Goal: Find specific page/section: Find specific page/section

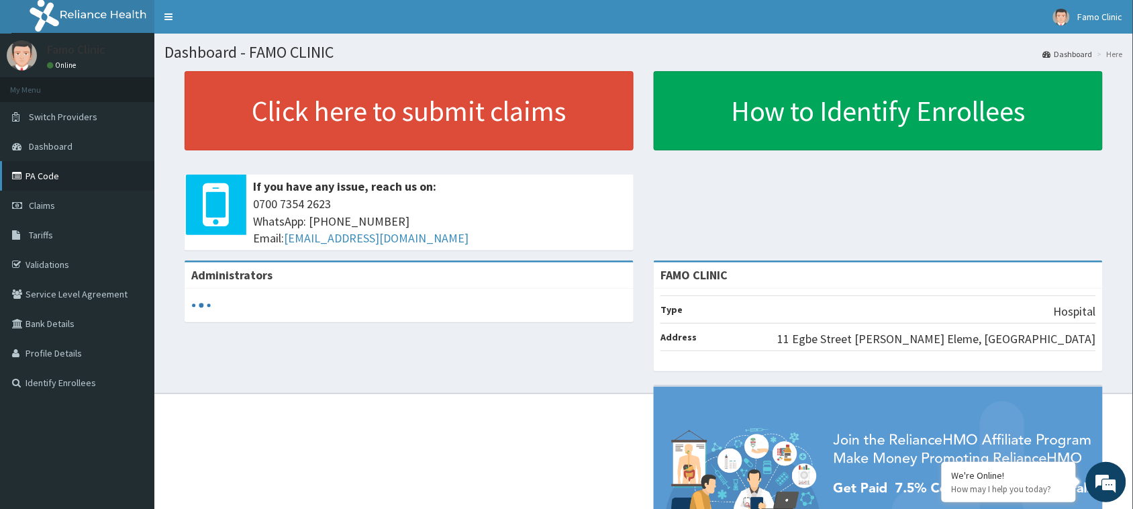
click at [48, 173] on link "PA Code" at bounding box center [77, 176] width 154 height 30
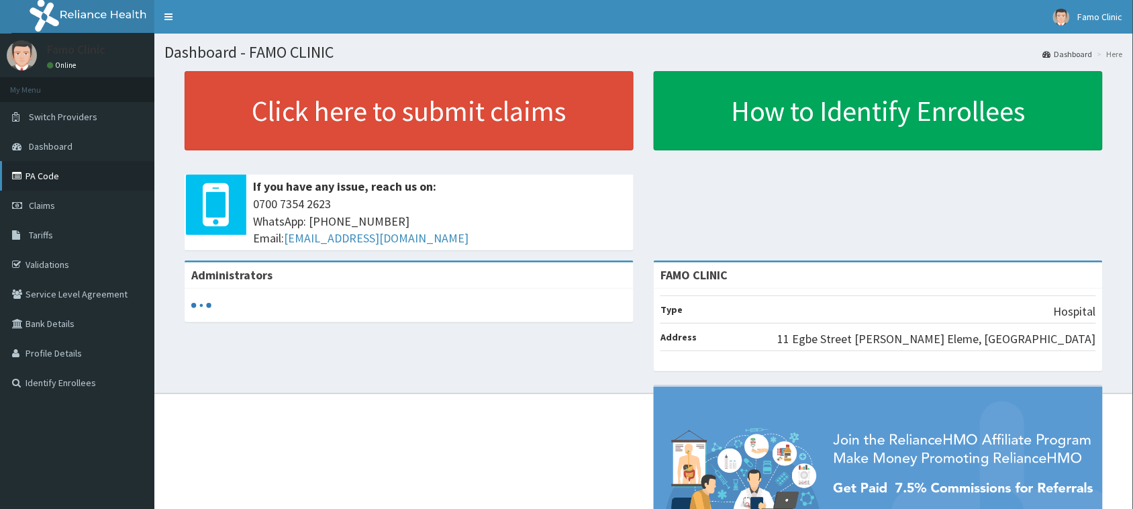
click at [38, 173] on link "PA Code" at bounding box center [77, 176] width 154 height 30
